Goal: Transaction & Acquisition: Purchase product/service

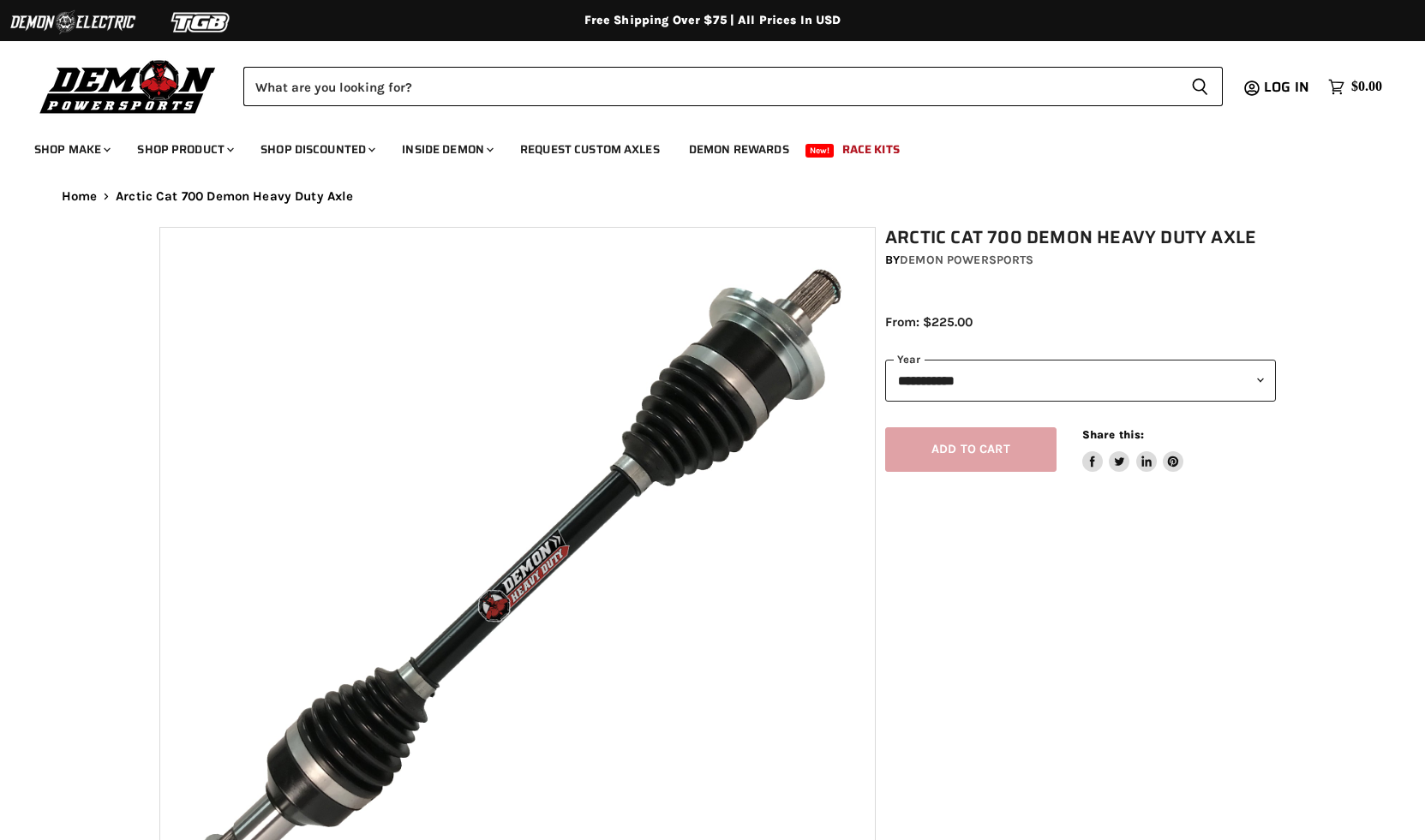
select select "******"
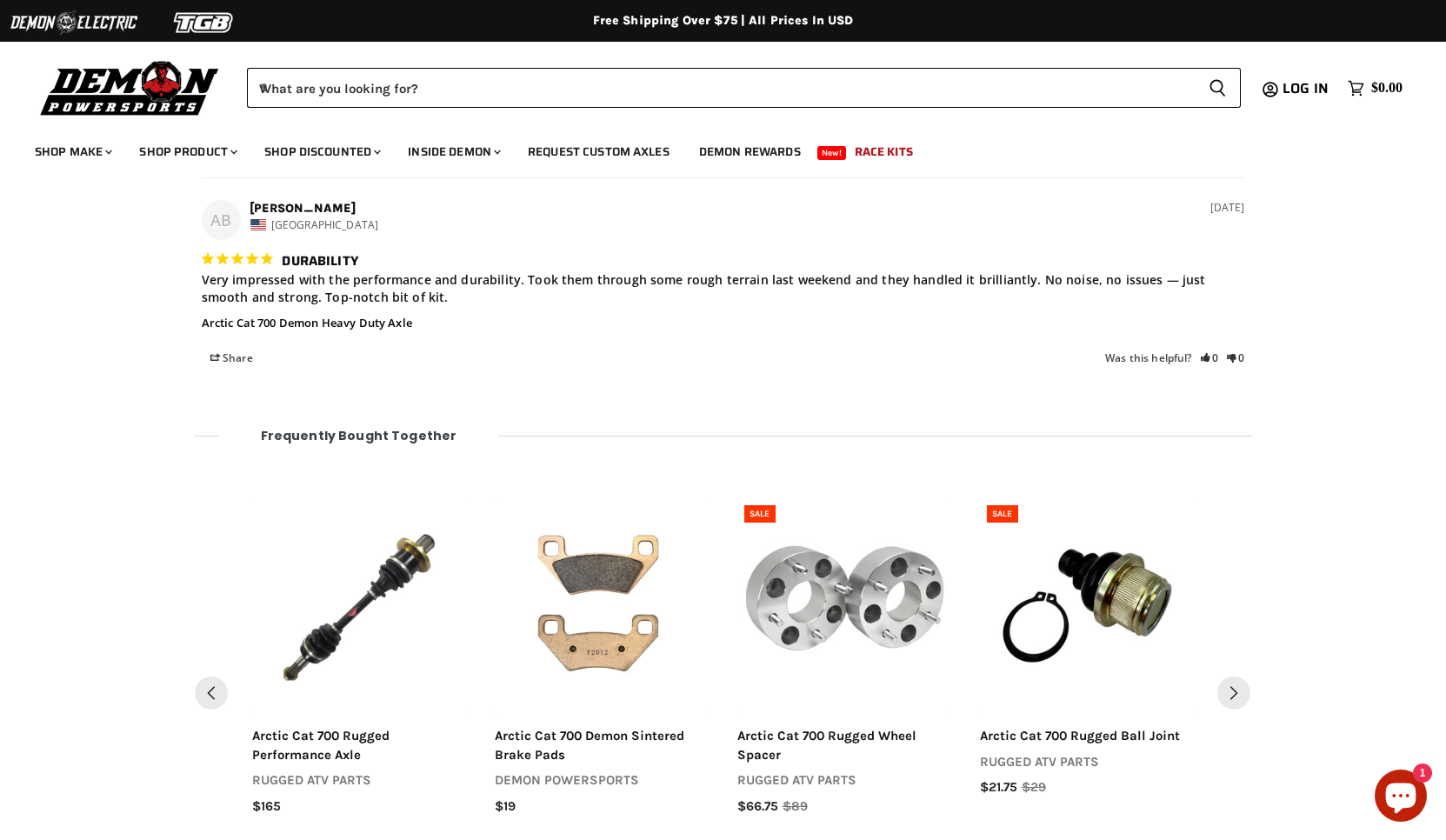
scroll to position [2228, 0]
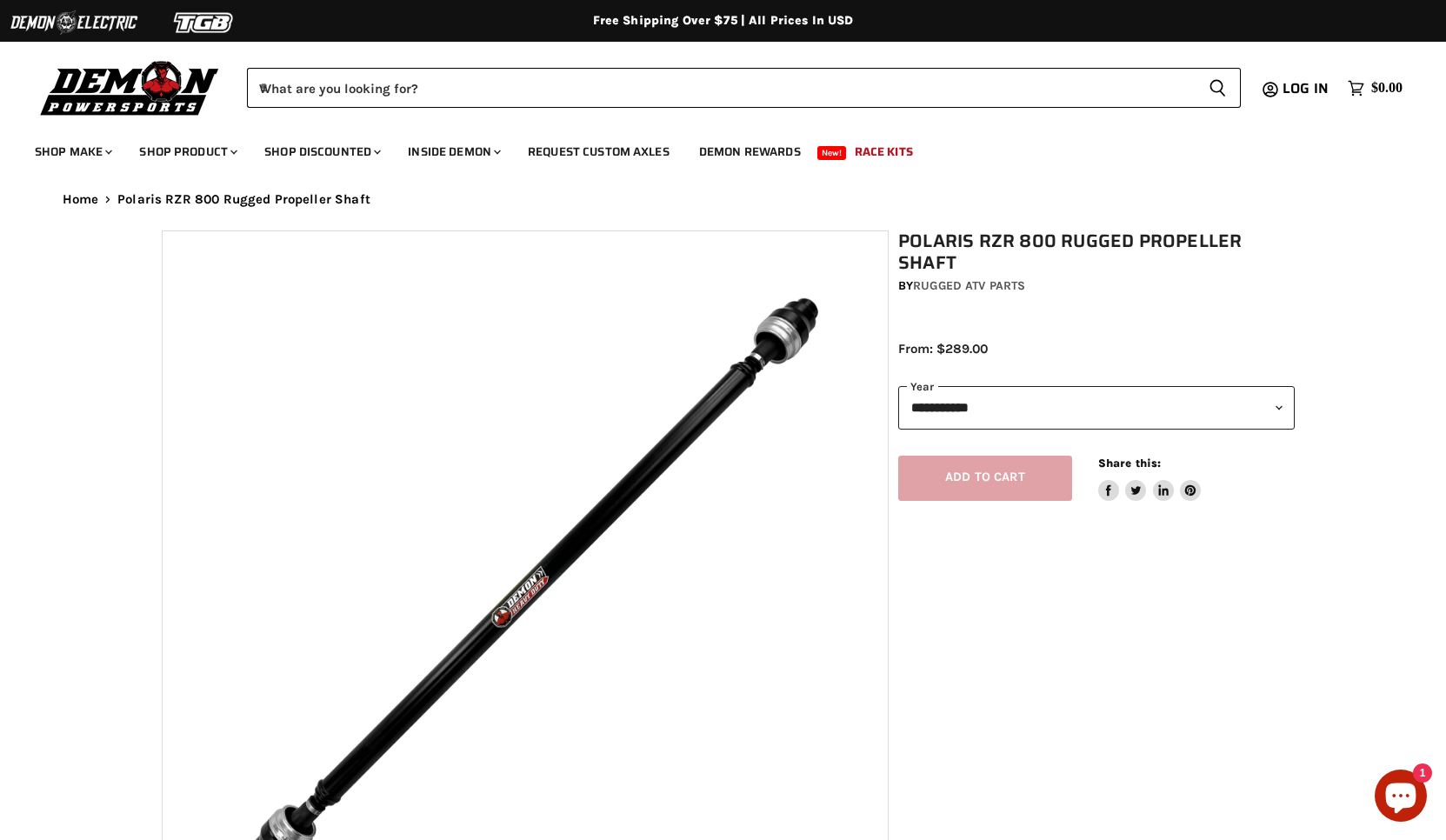
select select "******"
